Goal: Information Seeking & Learning: Learn about a topic

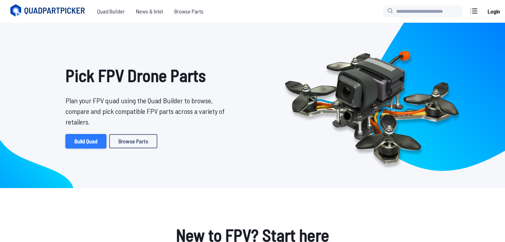
click at [92, 143] on link "Build Quad" at bounding box center [86, 141] width 41 height 14
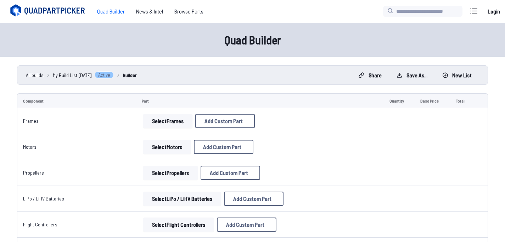
click at [164, 123] on button "Select Frames" at bounding box center [167, 121] width 49 height 14
click at [185, 122] on button "Select Frames" at bounding box center [167, 121] width 49 height 14
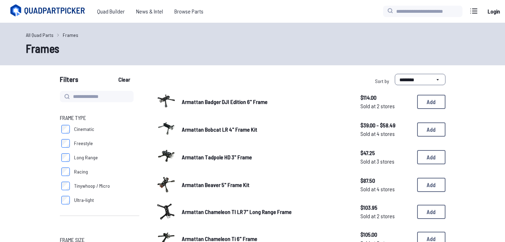
click at [170, 121] on div at bounding box center [166, 128] width 20 height 20
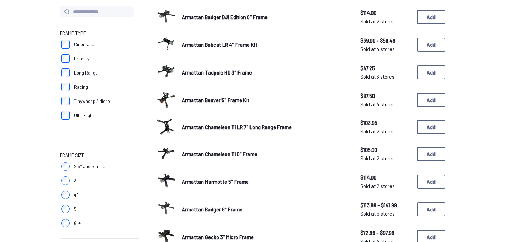
scroll to position [84, 0]
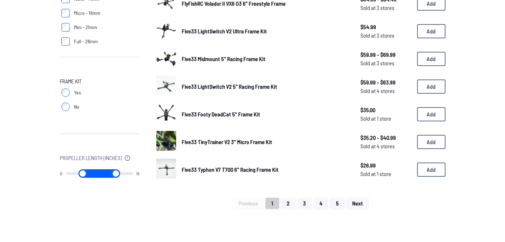
scroll to position [456, 0]
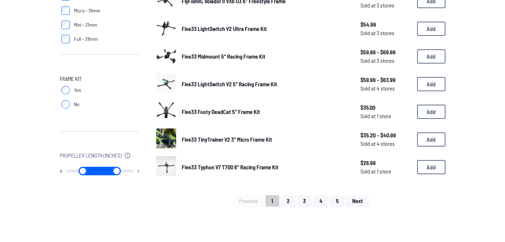
drag, startPoint x: 129, startPoint y: 172, endPoint x: 89, endPoint y: 168, distance: 40.2
type input "*"
click at [99, 168] on input "range" at bounding box center [116, 171] width 35 height 9
drag, startPoint x: 104, startPoint y: 171, endPoint x: 94, endPoint y: 171, distance: 10.6
click at [99, 171] on input "range" at bounding box center [116, 171] width 35 height 9
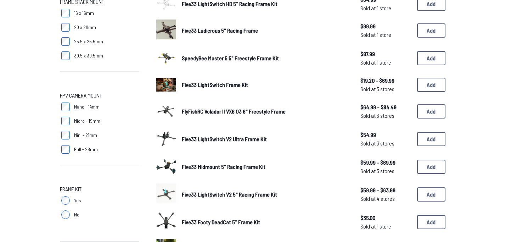
type input "*"
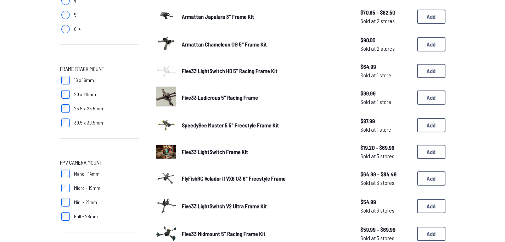
scroll to position [277, 0]
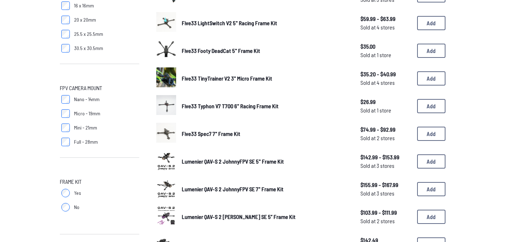
scroll to position [358, 0]
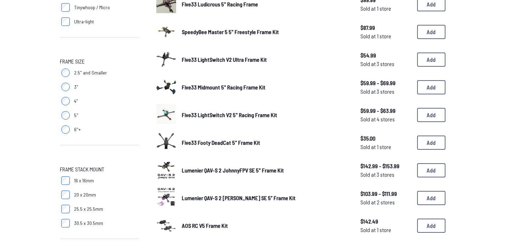
scroll to position [178, 0]
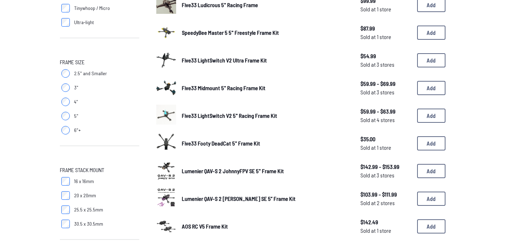
click at [174, 135] on img at bounding box center [166, 142] width 20 height 20
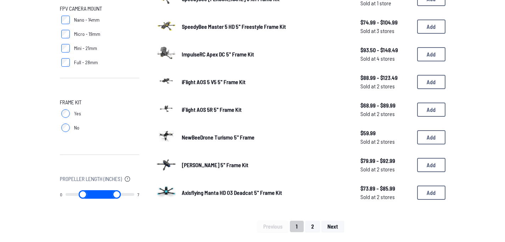
scroll to position [433, 0]
click at [242, 166] on div "[PERSON_NAME] Vannystyle 5" Frame Kit $79.99 - $92.99 Sold at 2 stores $79.99 -…" at bounding box center [300, 165] width 289 height 22
click at [172, 159] on img at bounding box center [166, 164] width 20 height 20
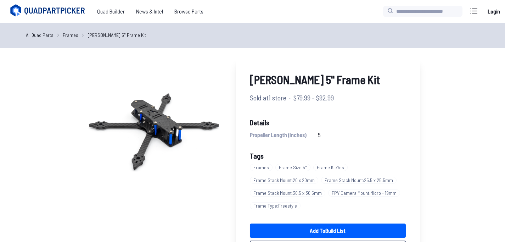
click at [267, 194] on span "Frame Stack Mount : 30.5 x 30.5mm" at bounding box center [288, 192] width 76 height 7
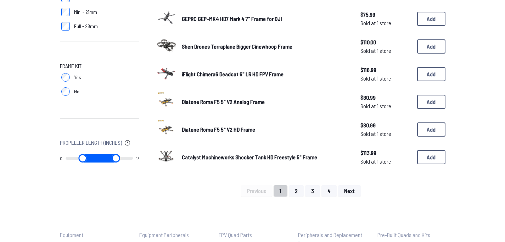
scroll to position [468, 0]
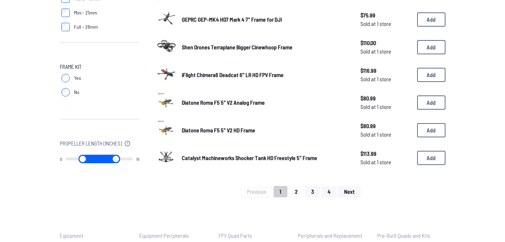
click at [299, 188] on button "2" at bounding box center [296, 191] width 15 height 11
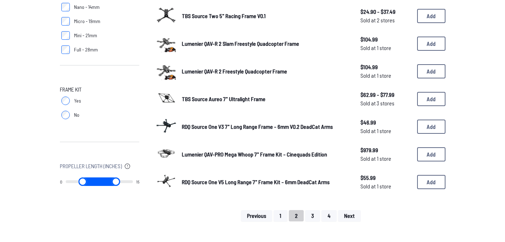
scroll to position [446, 0]
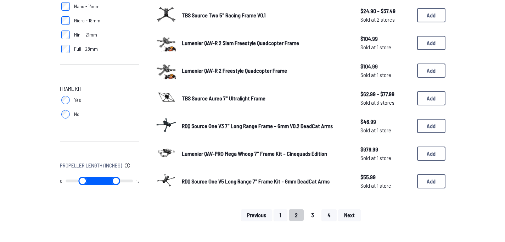
click at [311, 212] on button "3" at bounding box center [312, 214] width 15 height 11
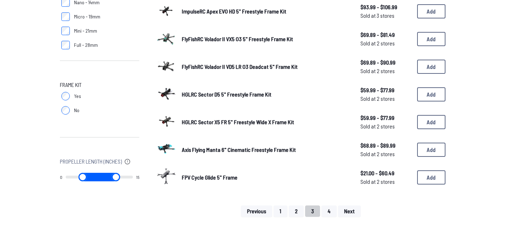
scroll to position [452, 0]
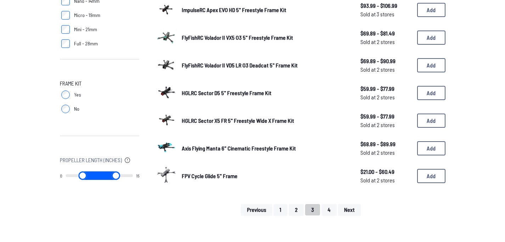
click at [327, 207] on button "4" at bounding box center [329, 209] width 15 height 11
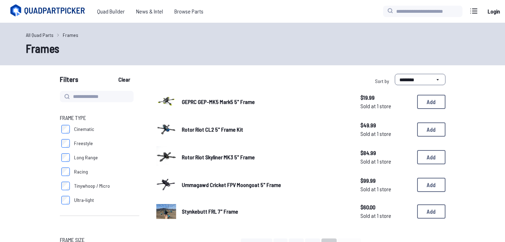
click at [78, 146] on span "Freestyle" at bounding box center [83, 143] width 19 height 7
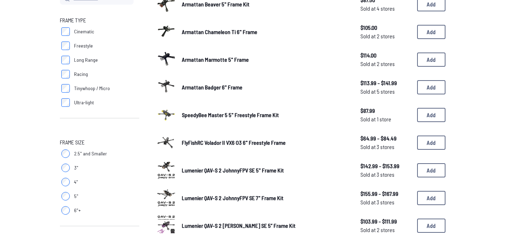
scroll to position [105, 0]
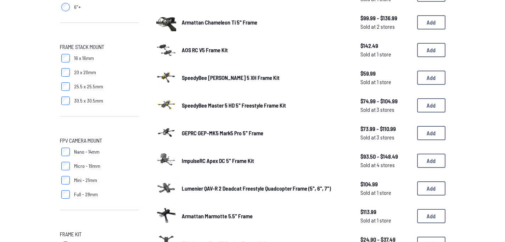
scroll to position [303, 0]
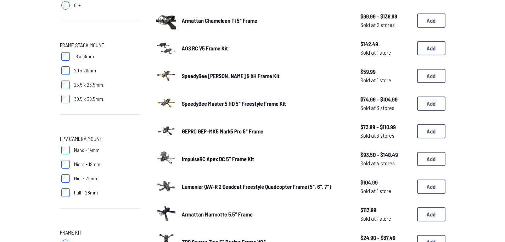
click at [91, 150] on span "Nano - 14mm" at bounding box center [87, 149] width 26 height 7
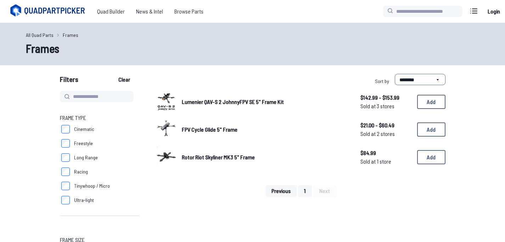
click at [228, 130] on span "FPV Cycle Glide 5" Frame" at bounding box center [210, 129] width 56 height 7
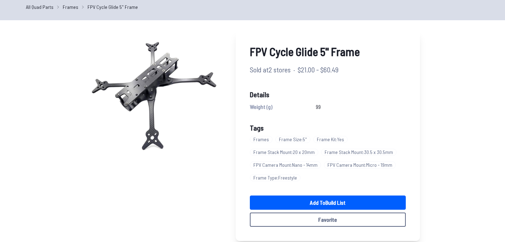
scroll to position [28, 0]
